Goal: Navigation & Orientation: Find specific page/section

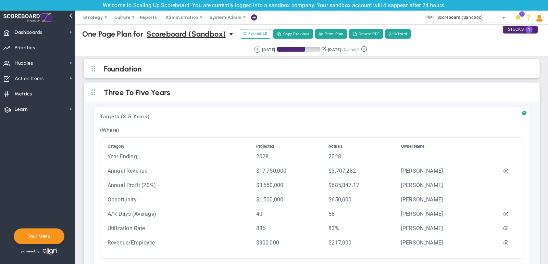
scroll to position [8, 0]
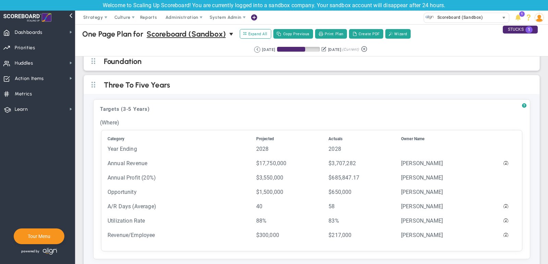
click at [452, 18] on span "Scoreboard (Sandbox)" at bounding box center [458, 17] width 49 height 9
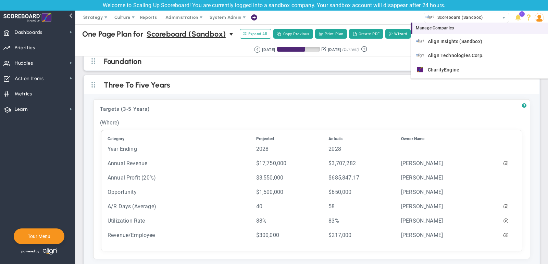
click at [439, 27] on div "Manage Companies" at bounding box center [479, 29] width 137 height 12
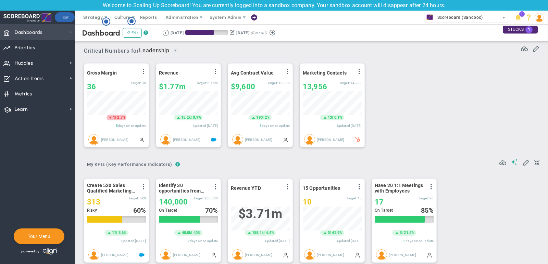
click at [71, 31] on span at bounding box center [70, 31] width 5 height 5
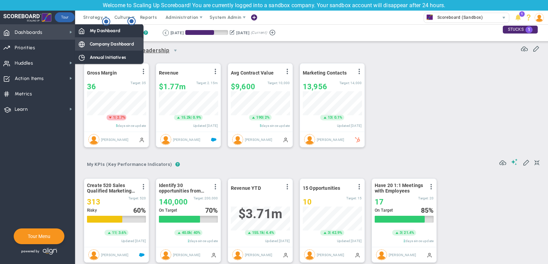
click at [103, 44] on span "Company Dashboard" at bounding box center [112, 44] width 44 height 7
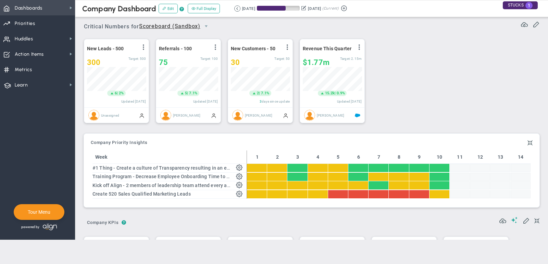
scroll to position [342238, 342202]
